Goal: Information Seeking & Learning: Learn about a topic

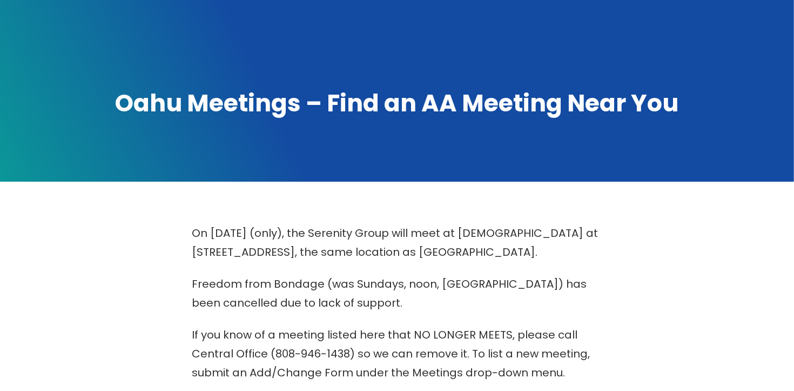
scroll to position [456, 0]
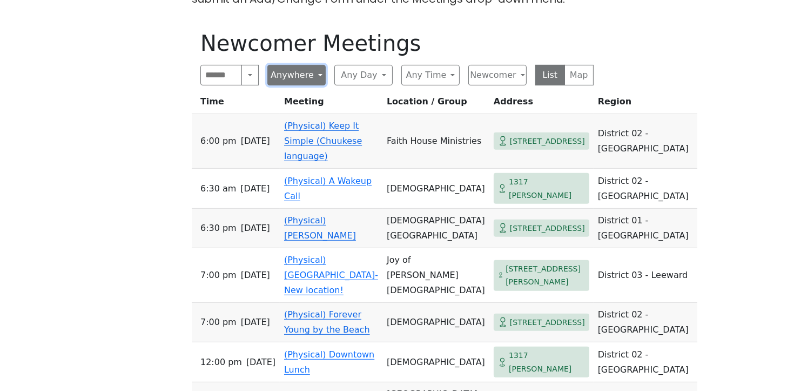
click at [315, 75] on button "Anywhere" at bounding box center [296, 75] width 58 height 21
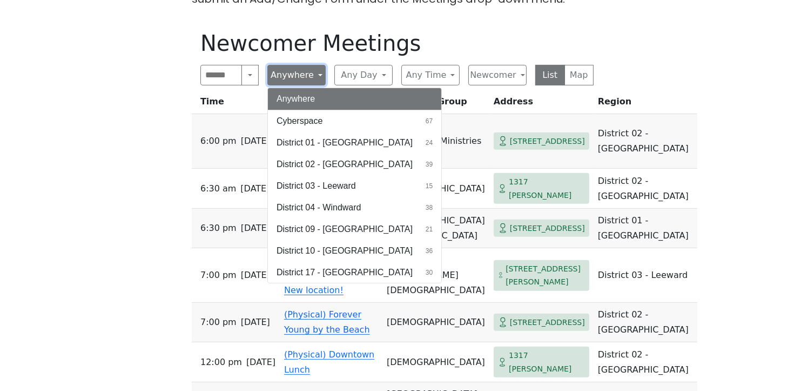
click at [318, 74] on button "Anywhere" at bounding box center [296, 75] width 58 height 21
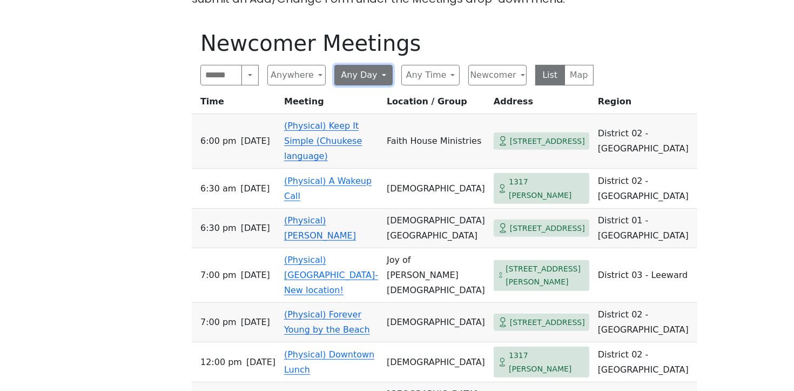
click at [368, 68] on button "Any Day" at bounding box center [363, 75] width 58 height 21
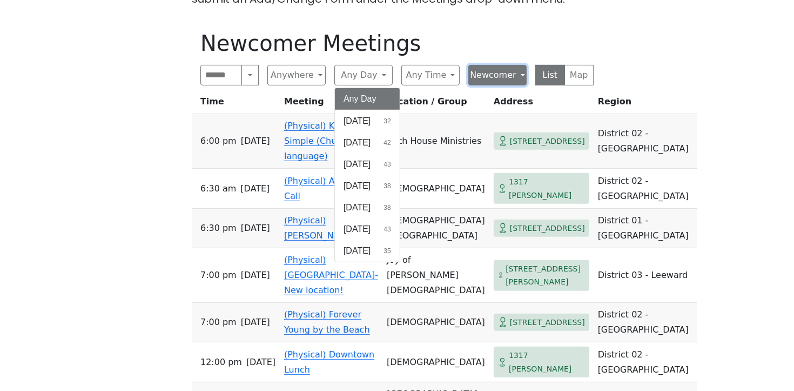
click at [518, 74] on button "Newcomer" at bounding box center [497, 75] width 58 height 21
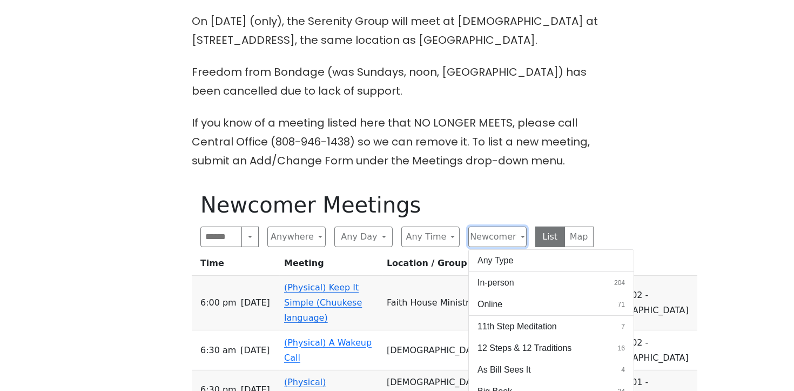
scroll to position [293, 0]
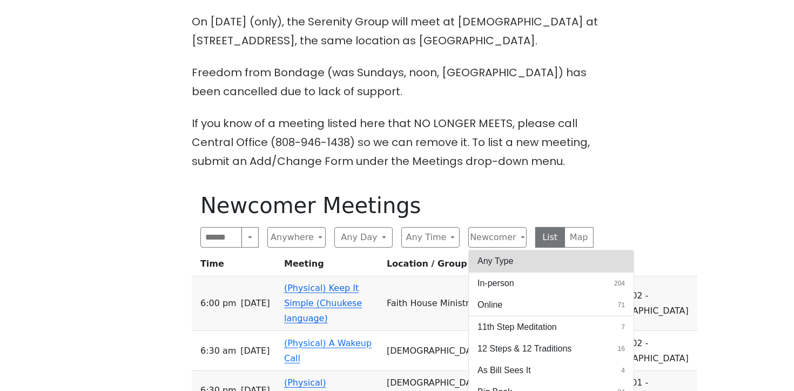
click at [567, 254] on button "Any Type" at bounding box center [551, 261] width 165 height 22
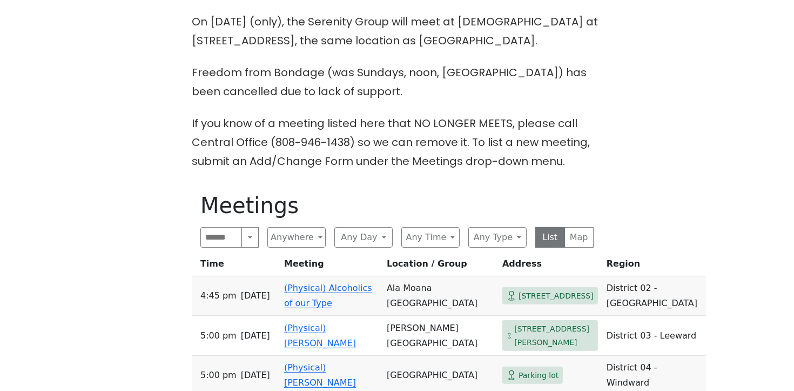
click at [460, 239] on div "Search Near Location Near Me Anywhere Anywhere Cyberspace 67 District 01 - [GEO…" at bounding box center [396, 237] width 393 height 21
click at [510, 237] on button "Any Type" at bounding box center [497, 237] width 58 height 21
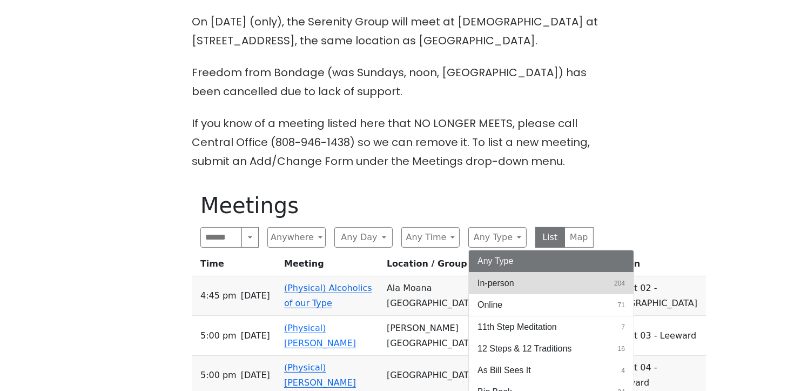
click at [572, 289] on button "In-person 204" at bounding box center [551, 283] width 165 height 22
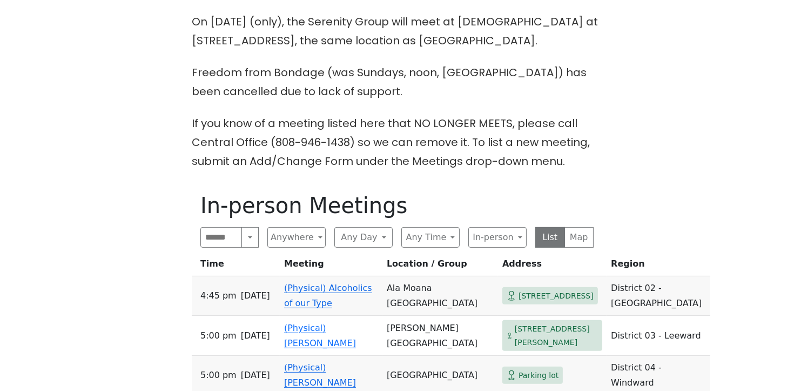
click at [432, 238] on button "Any Time" at bounding box center [430, 237] width 58 height 21
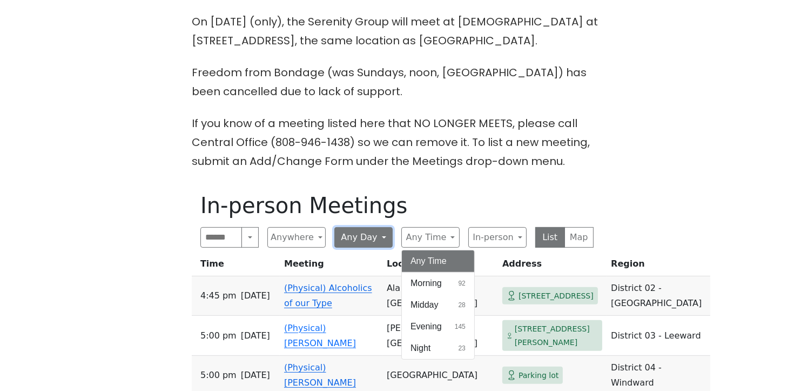
click at [354, 231] on button "Any Day" at bounding box center [363, 237] width 58 height 21
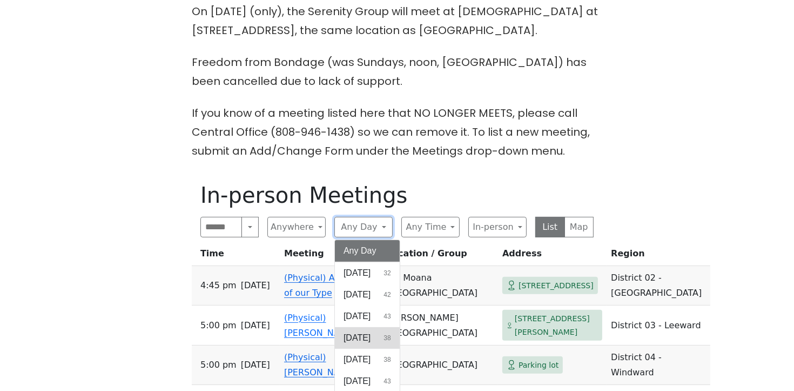
scroll to position [311, 0]
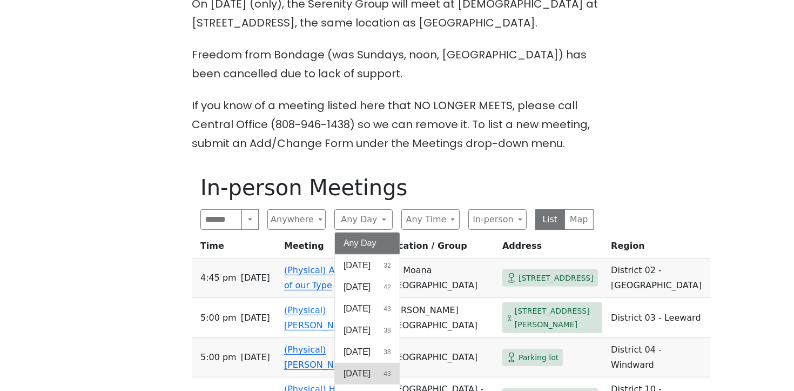
click at [384, 367] on button "[DATE] 43" at bounding box center [367, 374] width 65 height 22
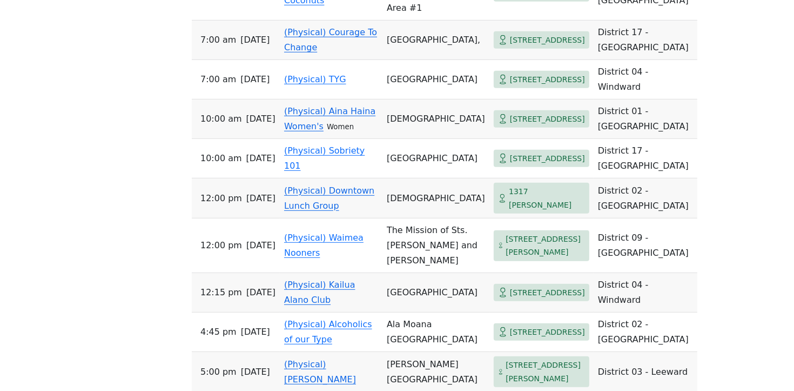
scroll to position [832, 0]
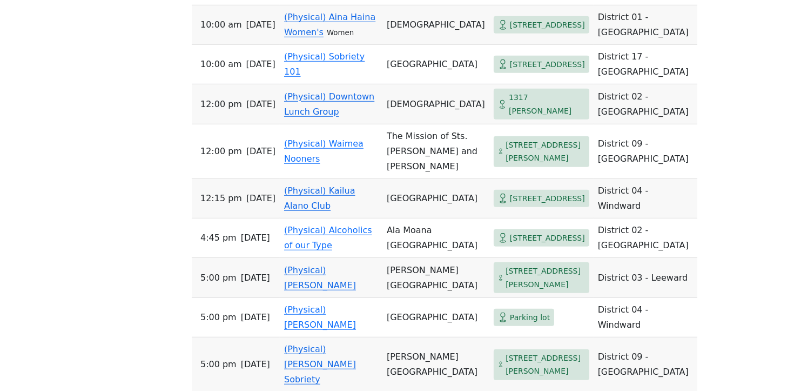
click at [292, 211] on link "(Physical) Kailua Alano Club" at bounding box center [319, 197] width 71 height 25
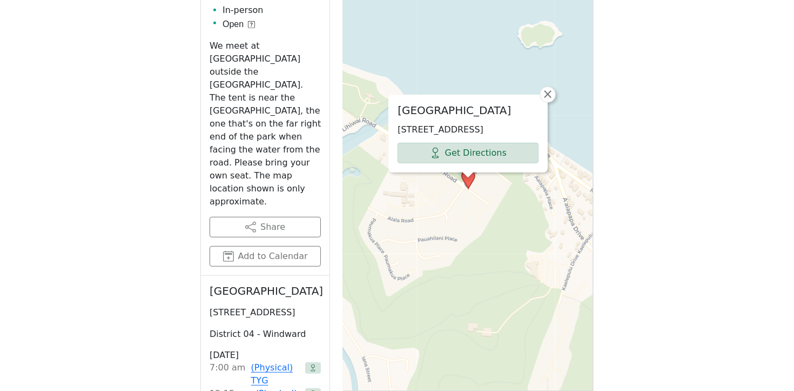
scroll to position [238, 0]
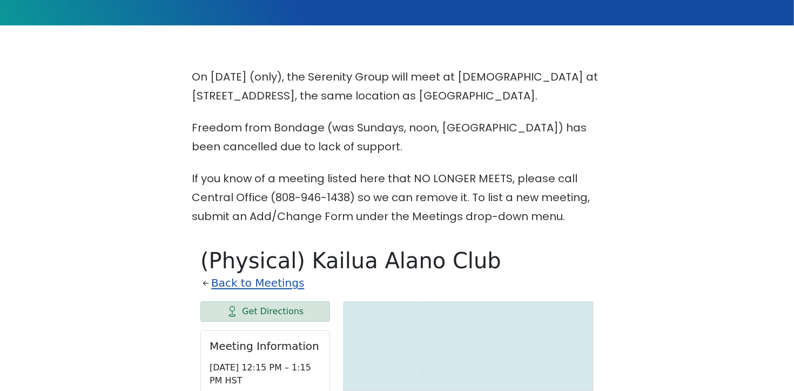
click at [250, 287] on link "Back to Meetings" at bounding box center [257, 282] width 93 height 19
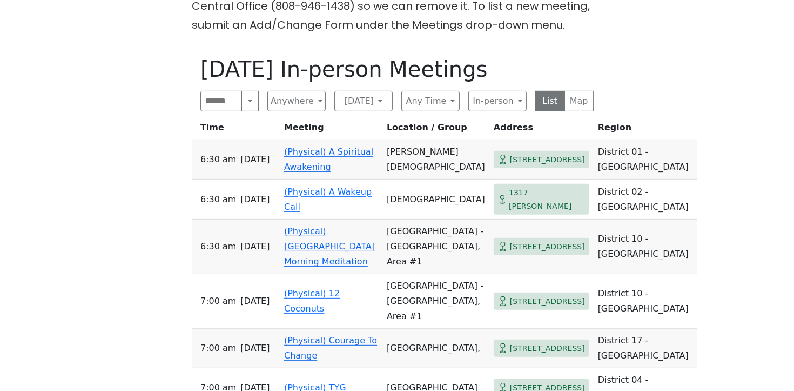
scroll to position [487, 0]
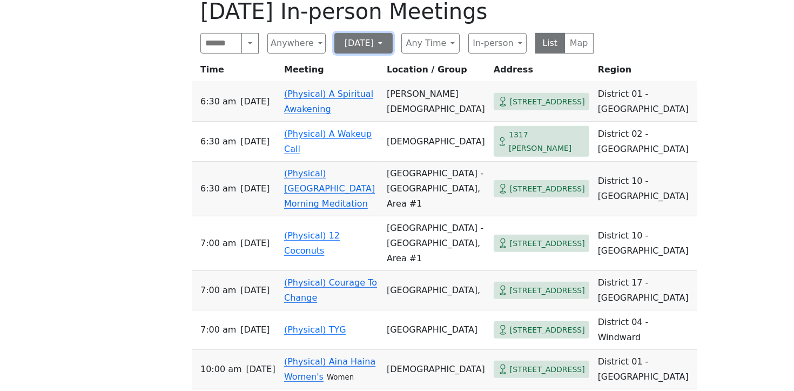
click at [366, 44] on button "[DATE]" at bounding box center [363, 43] width 58 height 21
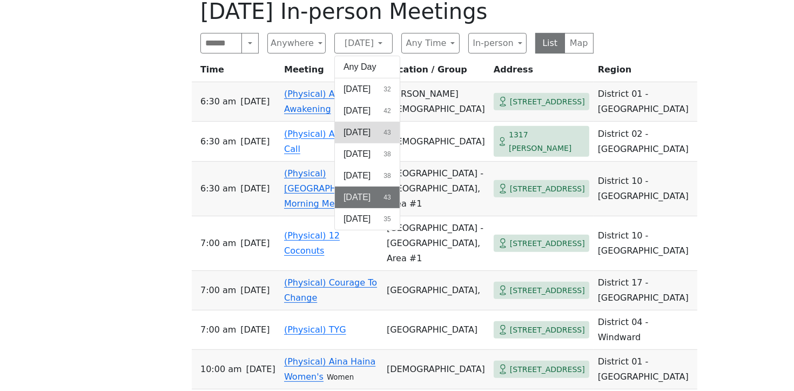
click at [380, 133] on button "[DATE] 43" at bounding box center [367, 133] width 65 height 22
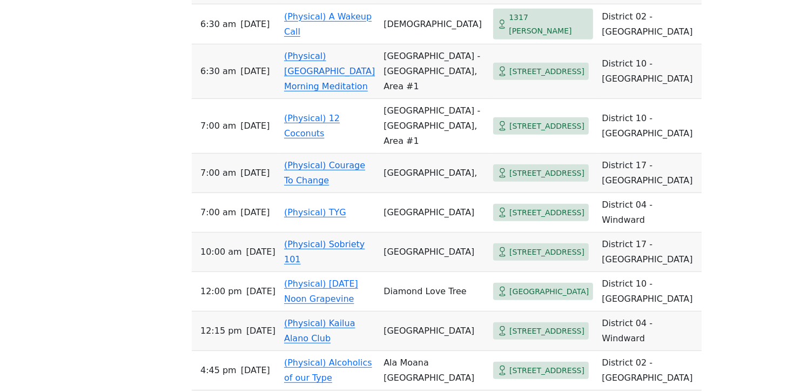
scroll to position [676, 0]
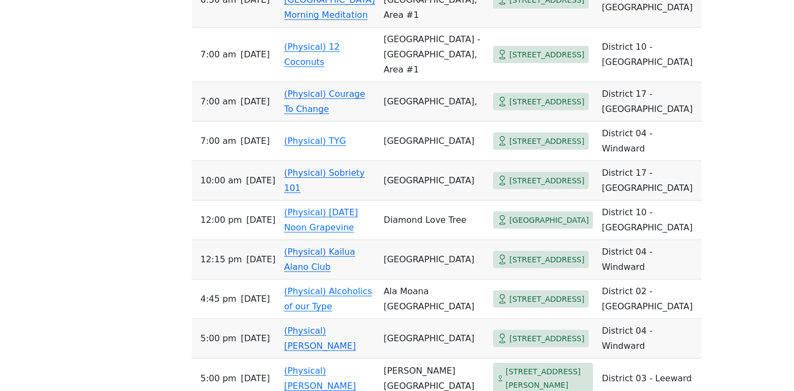
click at [337, 272] on link "(Physical) Kailua Alano Club" at bounding box center [319, 258] width 71 height 25
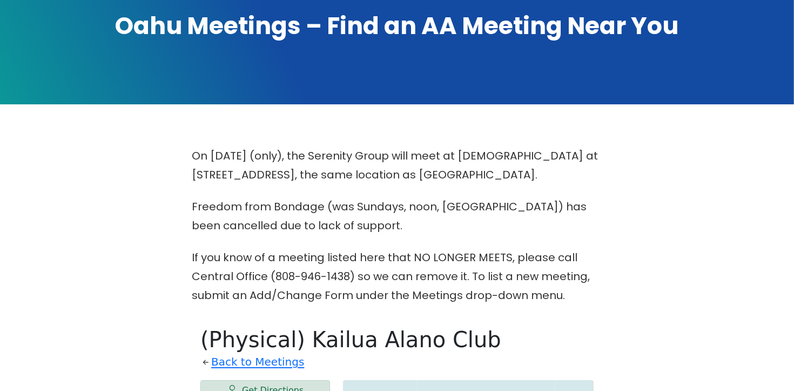
scroll to position [676, 0]
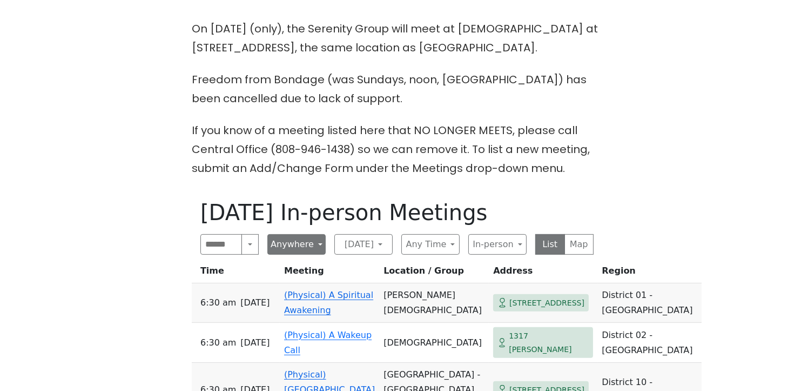
scroll to position [374, 0]
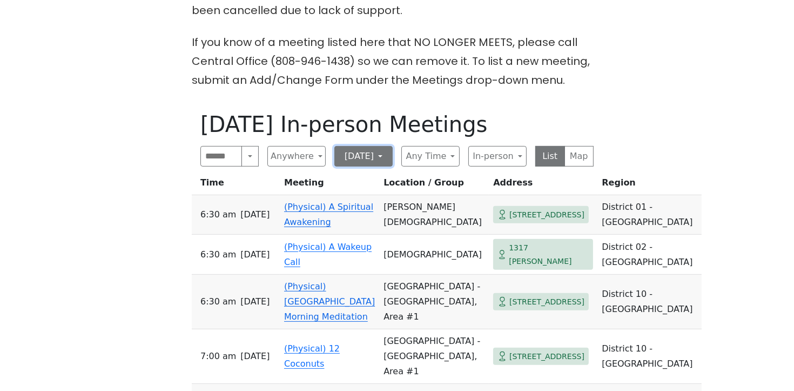
click at [368, 164] on button "[DATE]" at bounding box center [363, 156] width 58 height 21
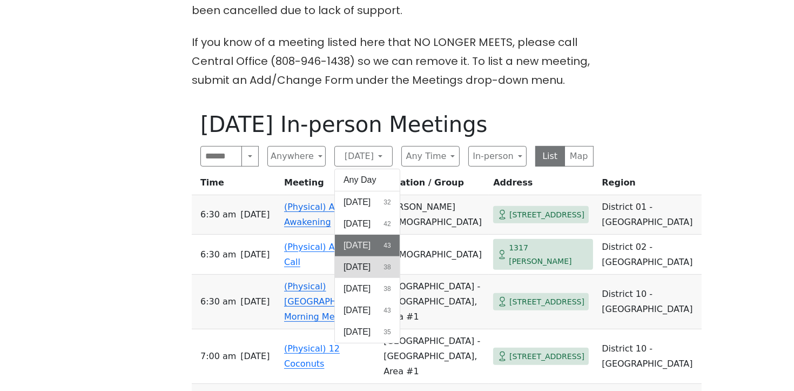
click at [345, 276] on button "[DATE] 38" at bounding box center [367, 267] width 65 height 22
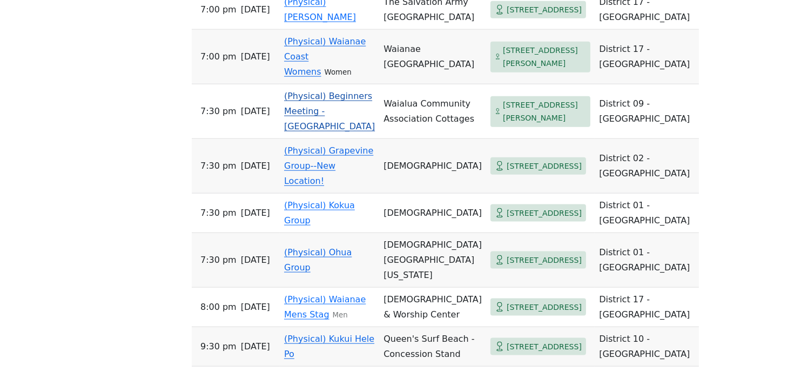
scroll to position [1471, 0]
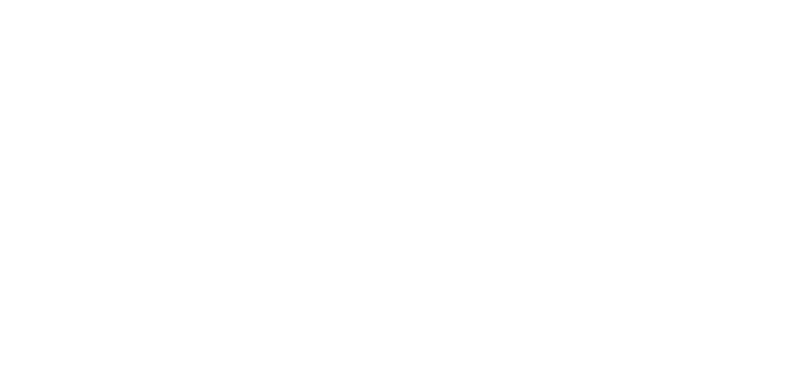
scroll to position [307, 0]
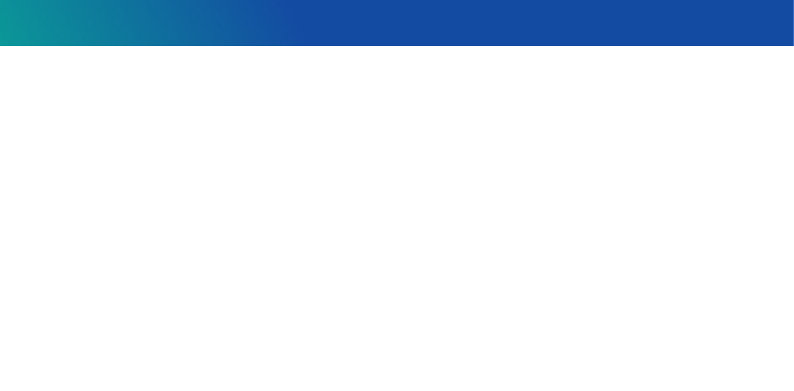
scroll to position [225, 0]
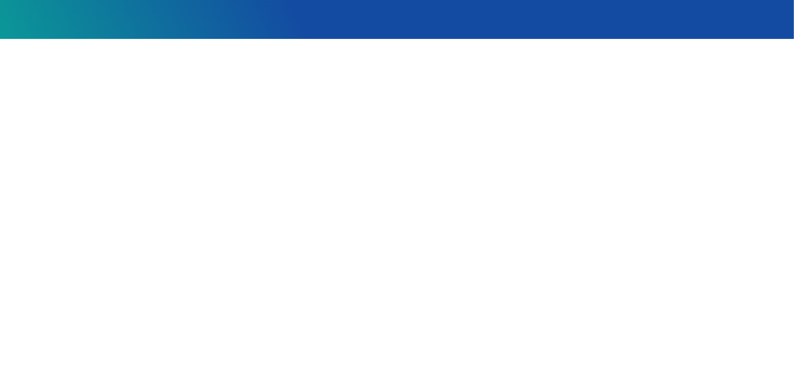
click at [653, 185] on div at bounding box center [397, 273] width 715 height 384
click at [702, 184] on div at bounding box center [397, 273] width 715 height 384
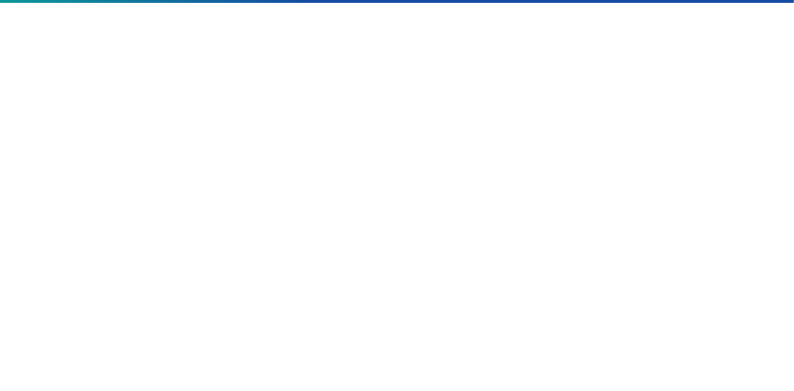
scroll to position [277, 0]
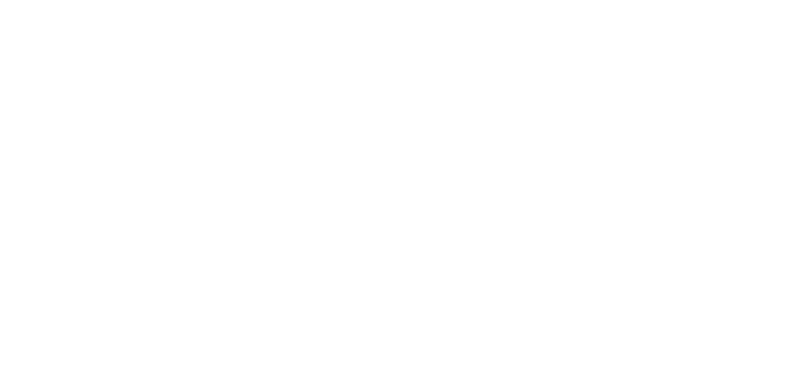
drag, startPoint x: 680, startPoint y: 250, endPoint x: 645, endPoint y: 259, distance: 36.3
click at [680, 250] on div at bounding box center [397, 221] width 715 height 384
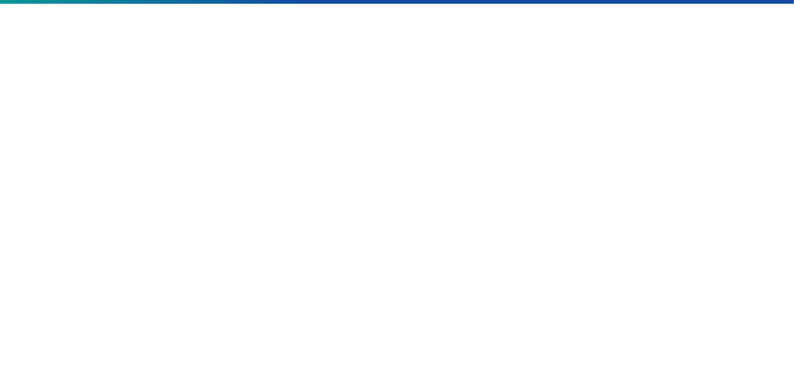
scroll to position [259, 0]
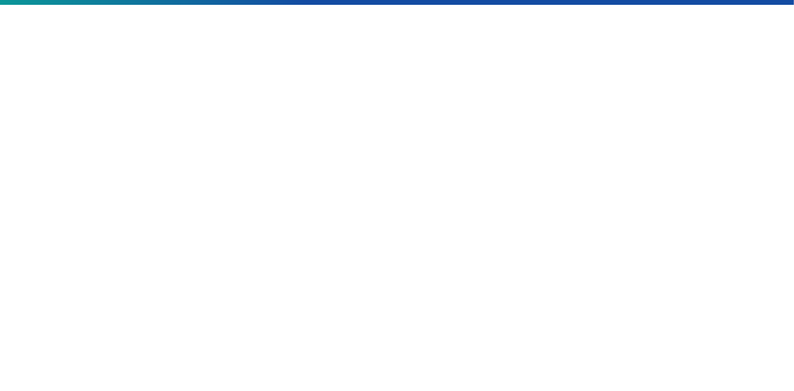
click at [740, 183] on div at bounding box center [397, 239] width 715 height 384
